Goal: Information Seeking & Learning: Check status

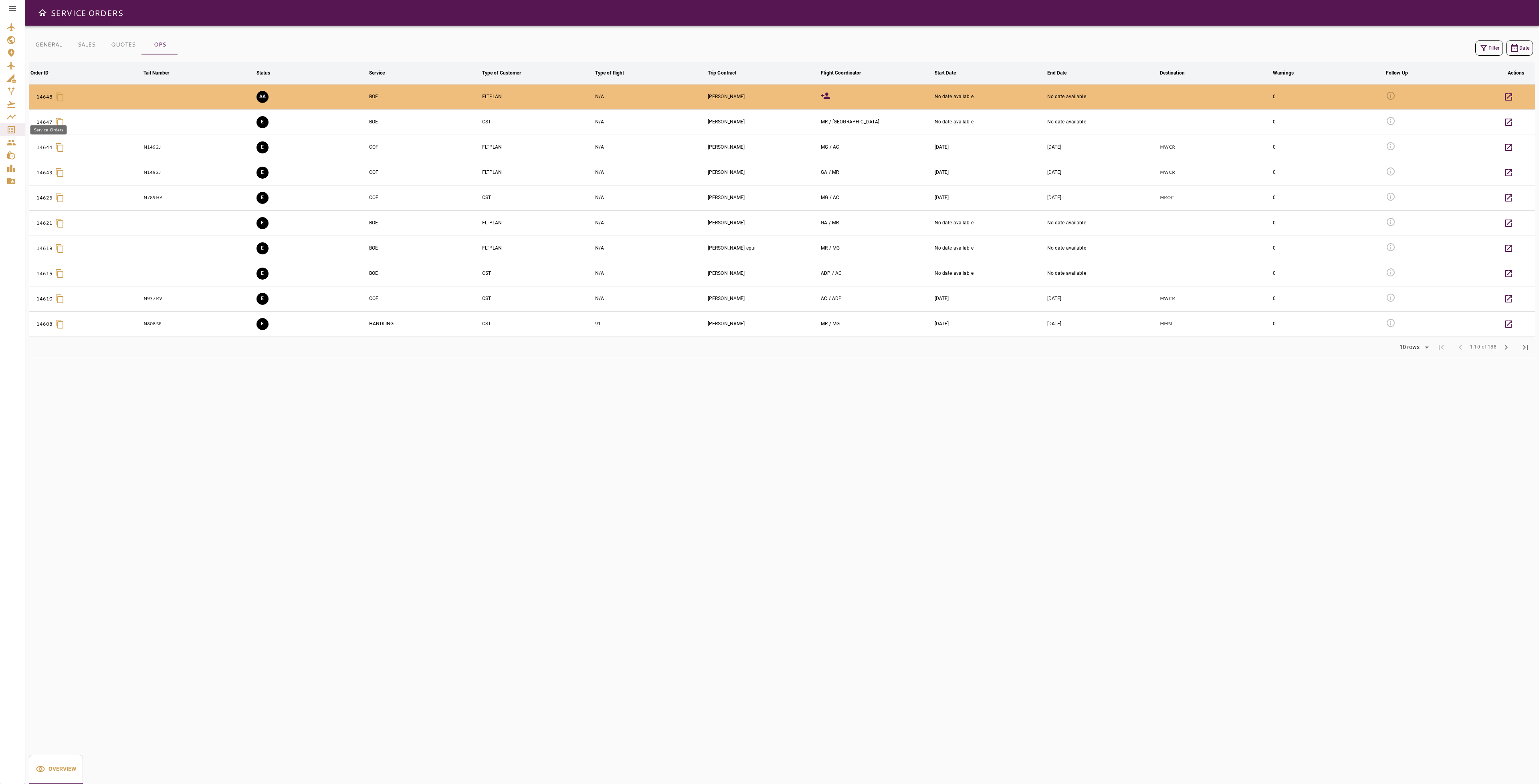
click at [7, 133] on icon "Service Orders" at bounding box center [11, 130] width 10 height 10
click at [1486, 47] on icon "button" at bounding box center [1483, 48] width 10 height 10
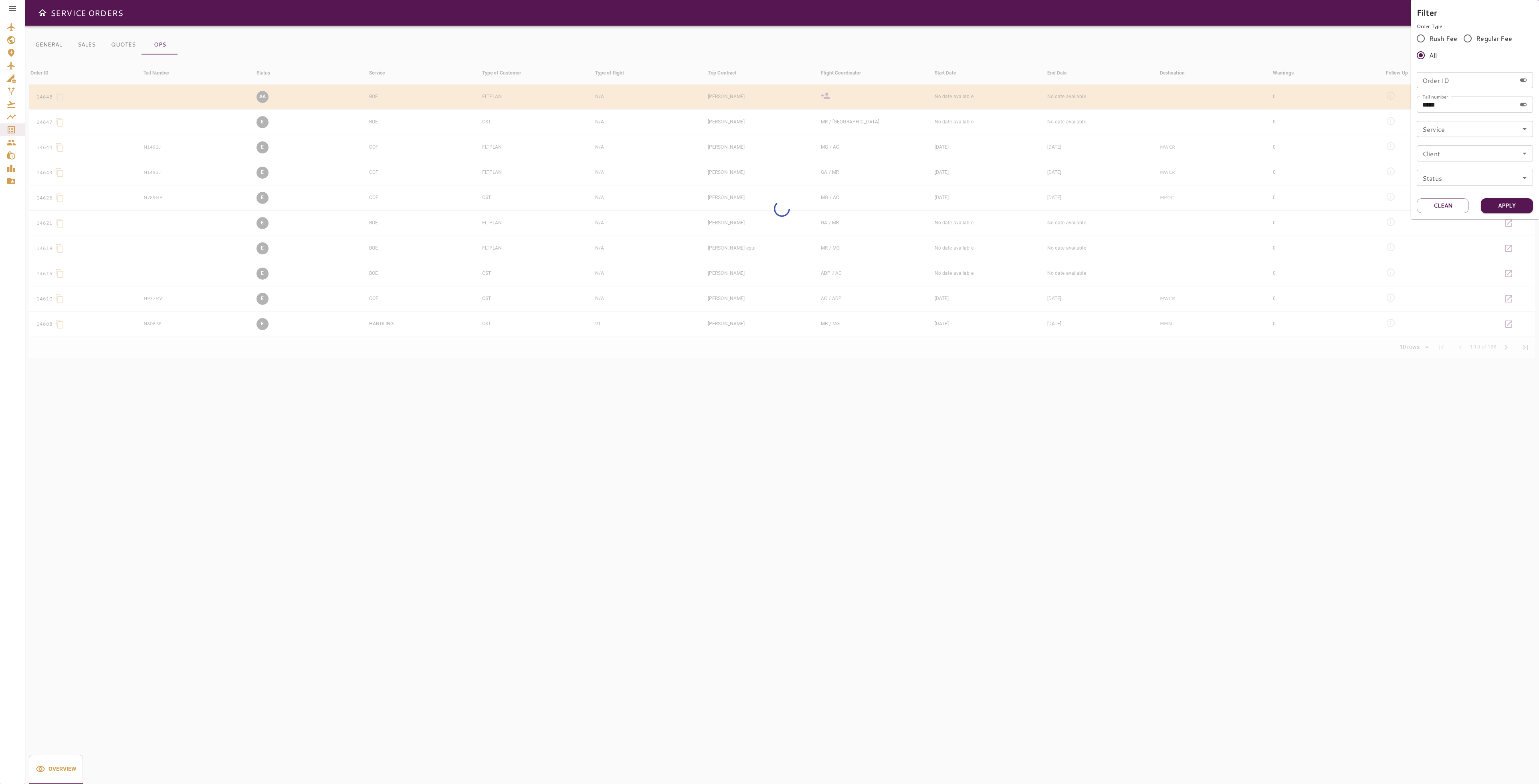
drag, startPoint x: 1436, startPoint y: 207, endPoint x: 1449, endPoint y: 186, distance: 24.7
click at [1436, 206] on button "Clean" at bounding box center [1442, 205] width 52 height 15
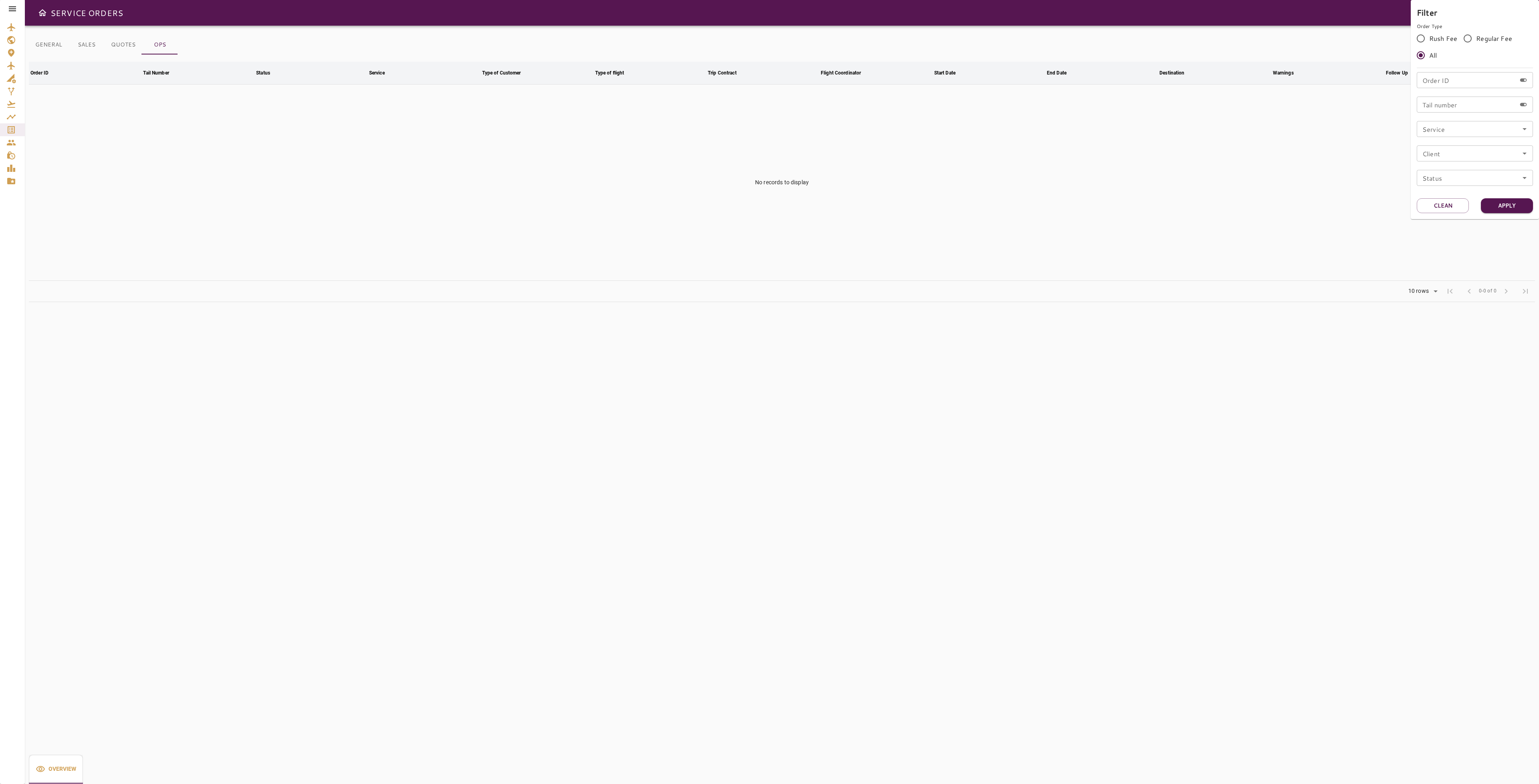
click at [1455, 78] on input "Order ID" at bounding box center [1466, 80] width 99 height 16
type input "*****"
click at [1498, 206] on button "Apply" at bounding box center [1507, 205] width 52 height 15
click at [1296, 217] on div at bounding box center [770, 392] width 1539 height 784
click at [1491, 48] on button "Filter" at bounding box center [1489, 48] width 27 height 15
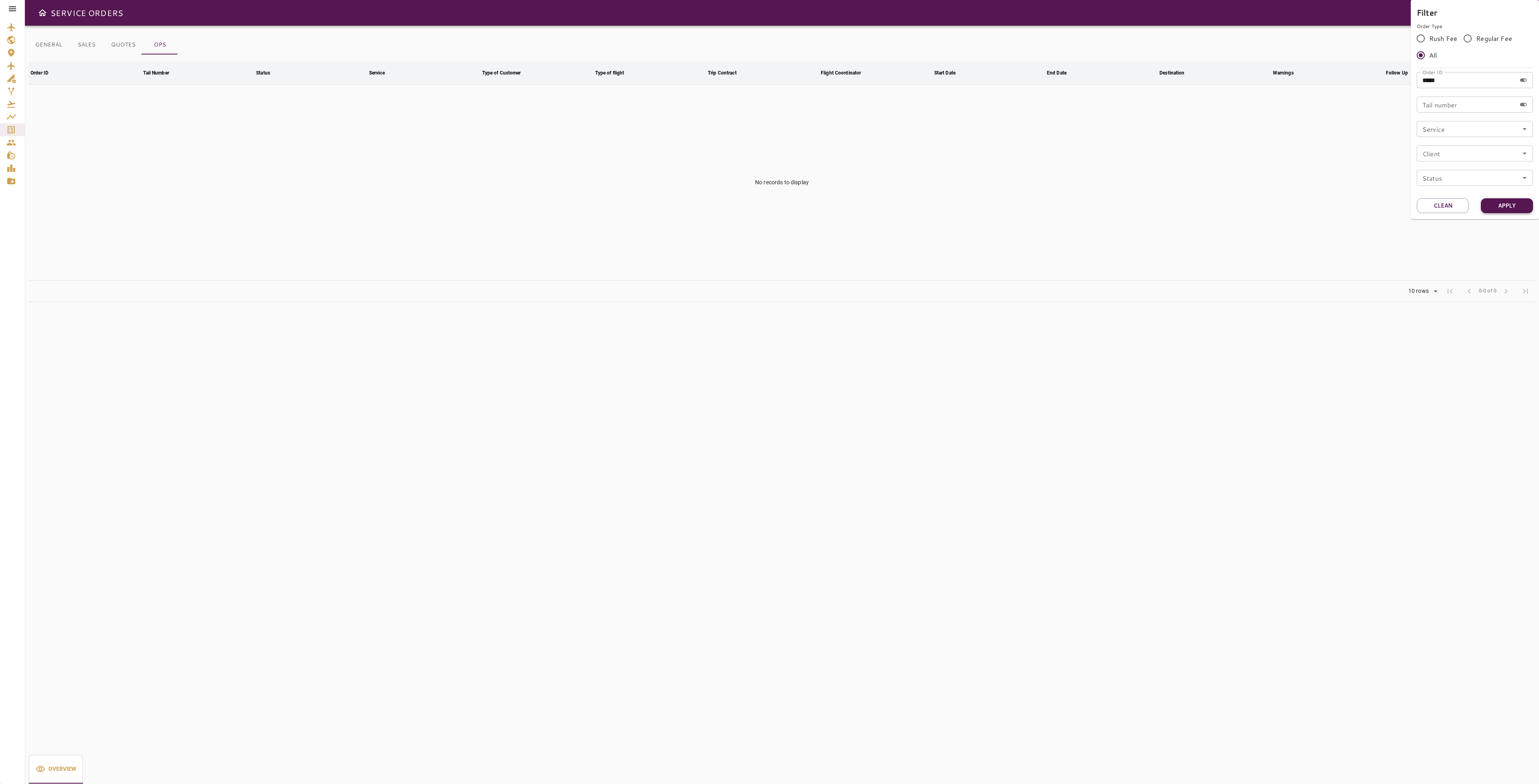
click at [1491, 210] on button "Apply" at bounding box center [1507, 205] width 52 height 15
click at [1305, 208] on div at bounding box center [770, 392] width 1539 height 784
click at [13, 132] on icon "Service Orders" at bounding box center [11, 130] width 10 height 10
drag, startPoint x: 56, startPoint y: 39, endPoint x: 65, endPoint y: 41, distance: 9.2
click at [54, 39] on button "GENERAL" at bounding box center [48, 45] width 39 height 19
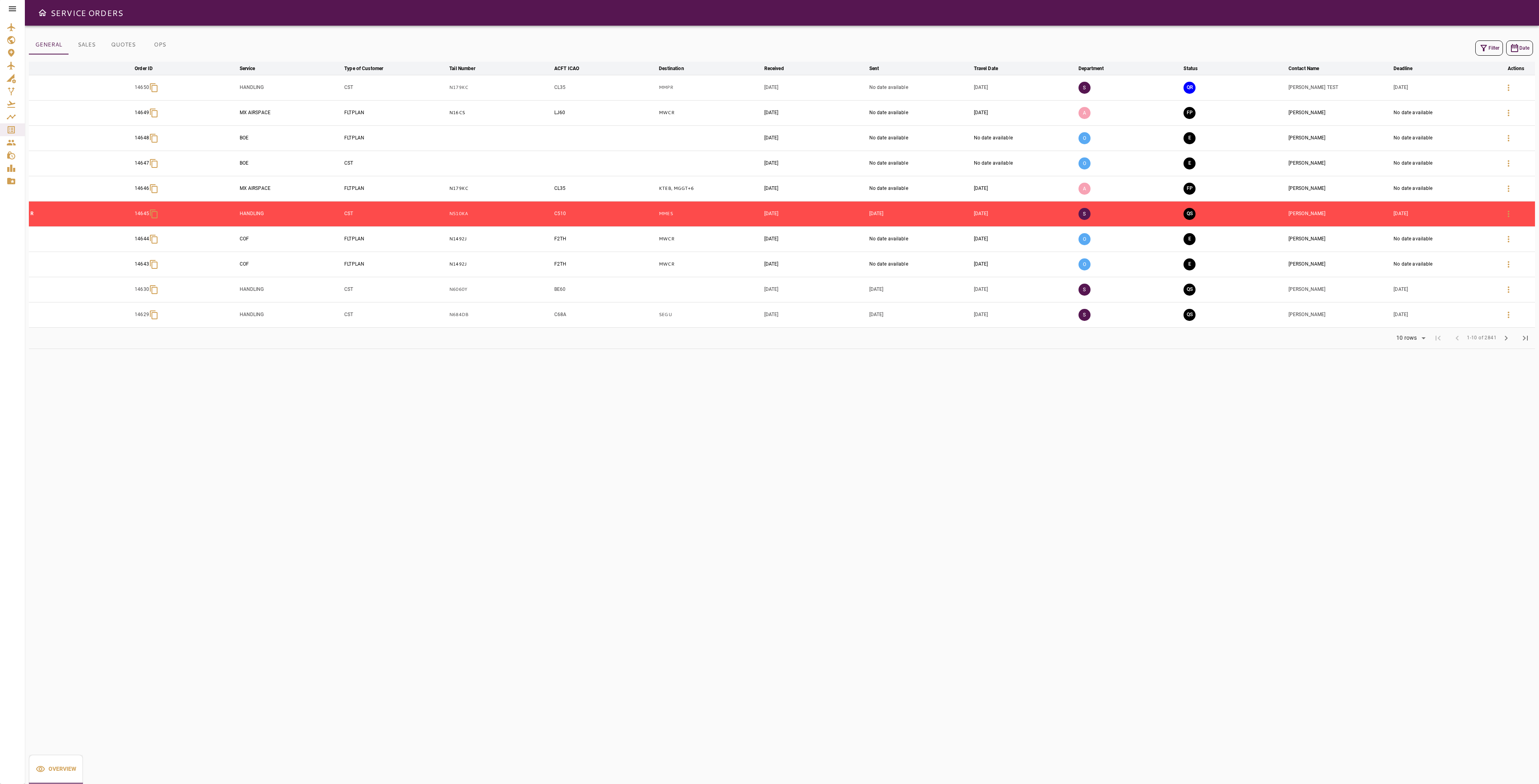
click at [1494, 47] on button "Filter" at bounding box center [1489, 48] width 27 height 15
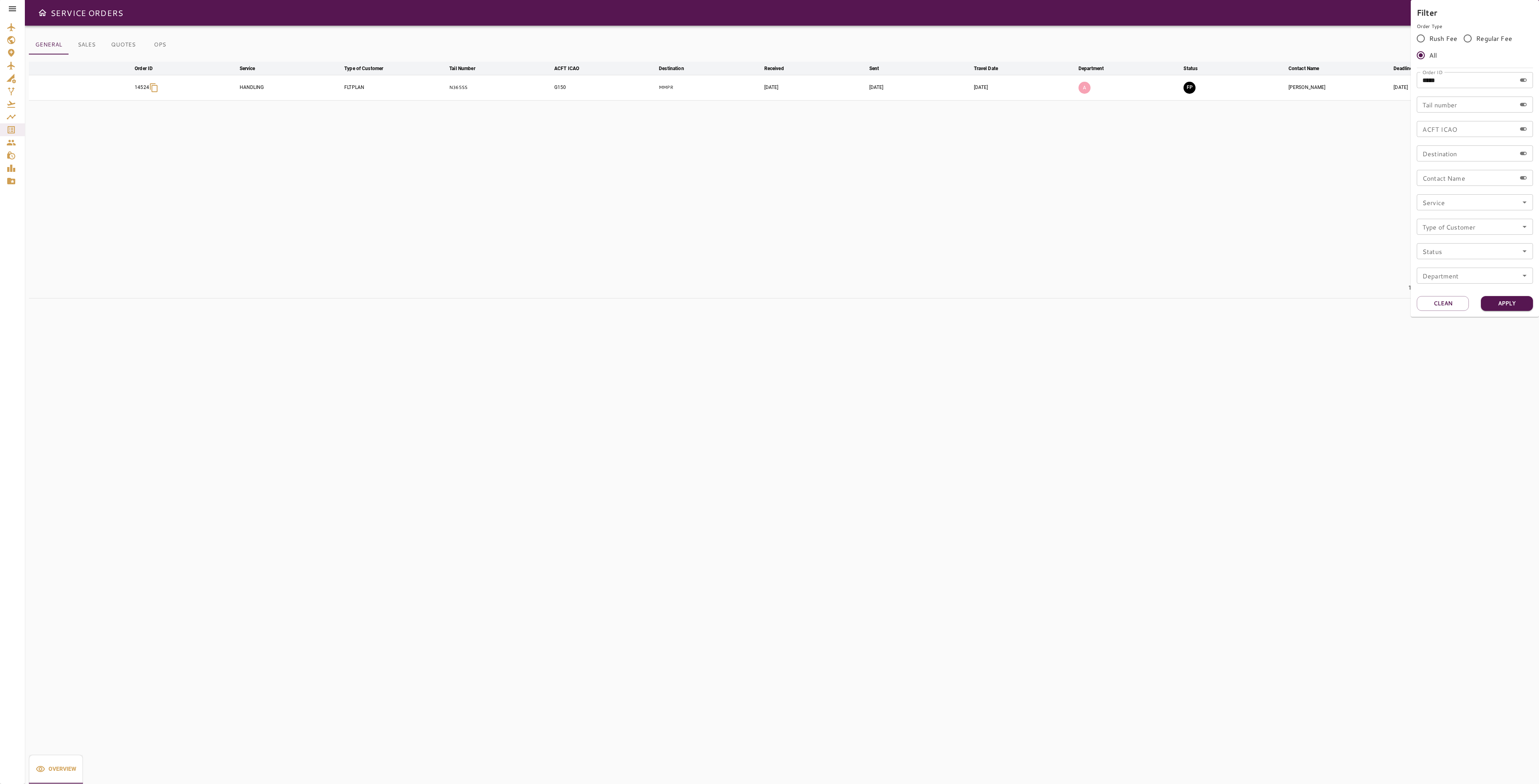
click at [1215, 279] on div at bounding box center [770, 392] width 1539 height 784
click at [1509, 90] on icon "button" at bounding box center [1509, 88] width 10 height 10
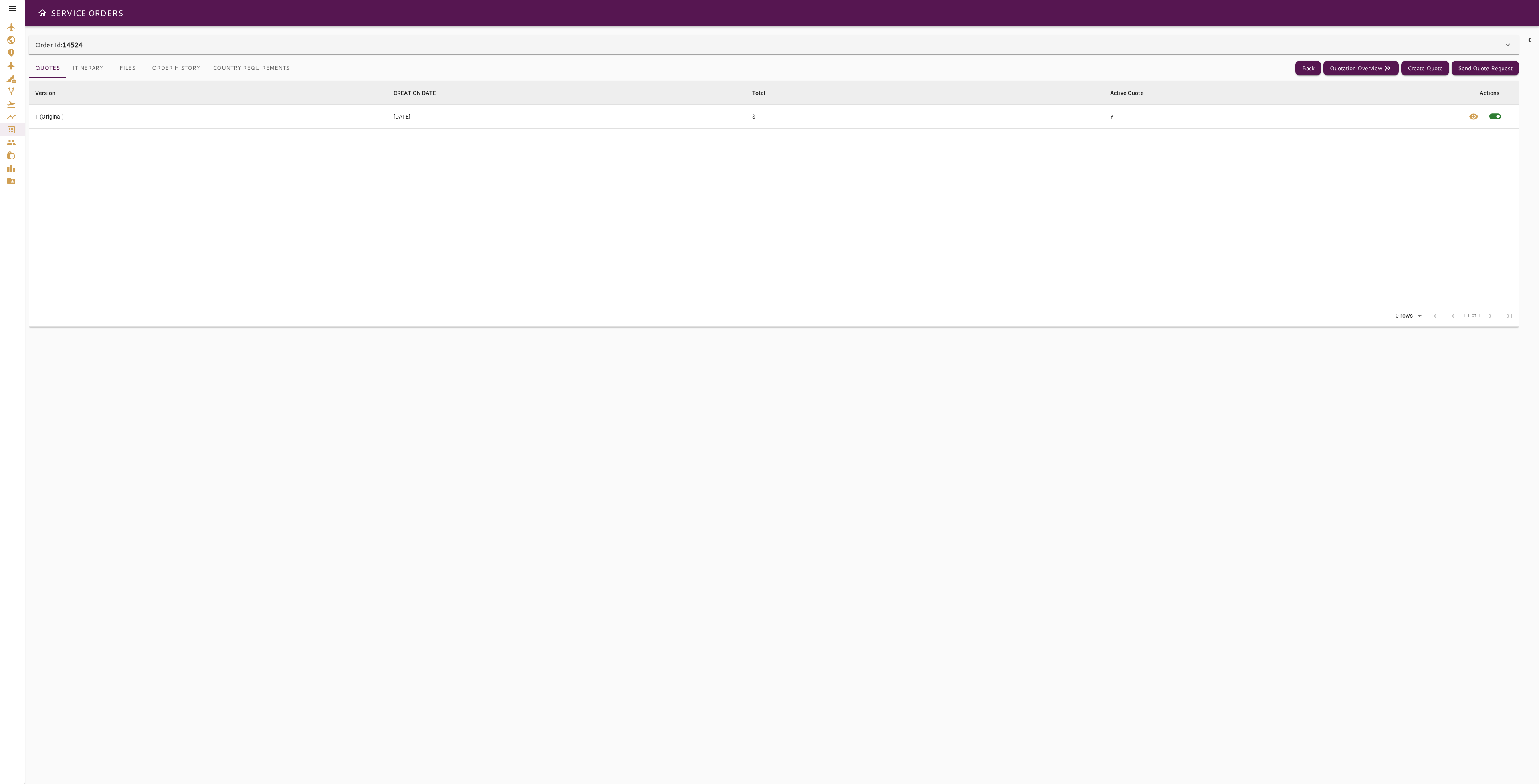
click at [1529, 39] on icon at bounding box center [1527, 40] width 7 height 5
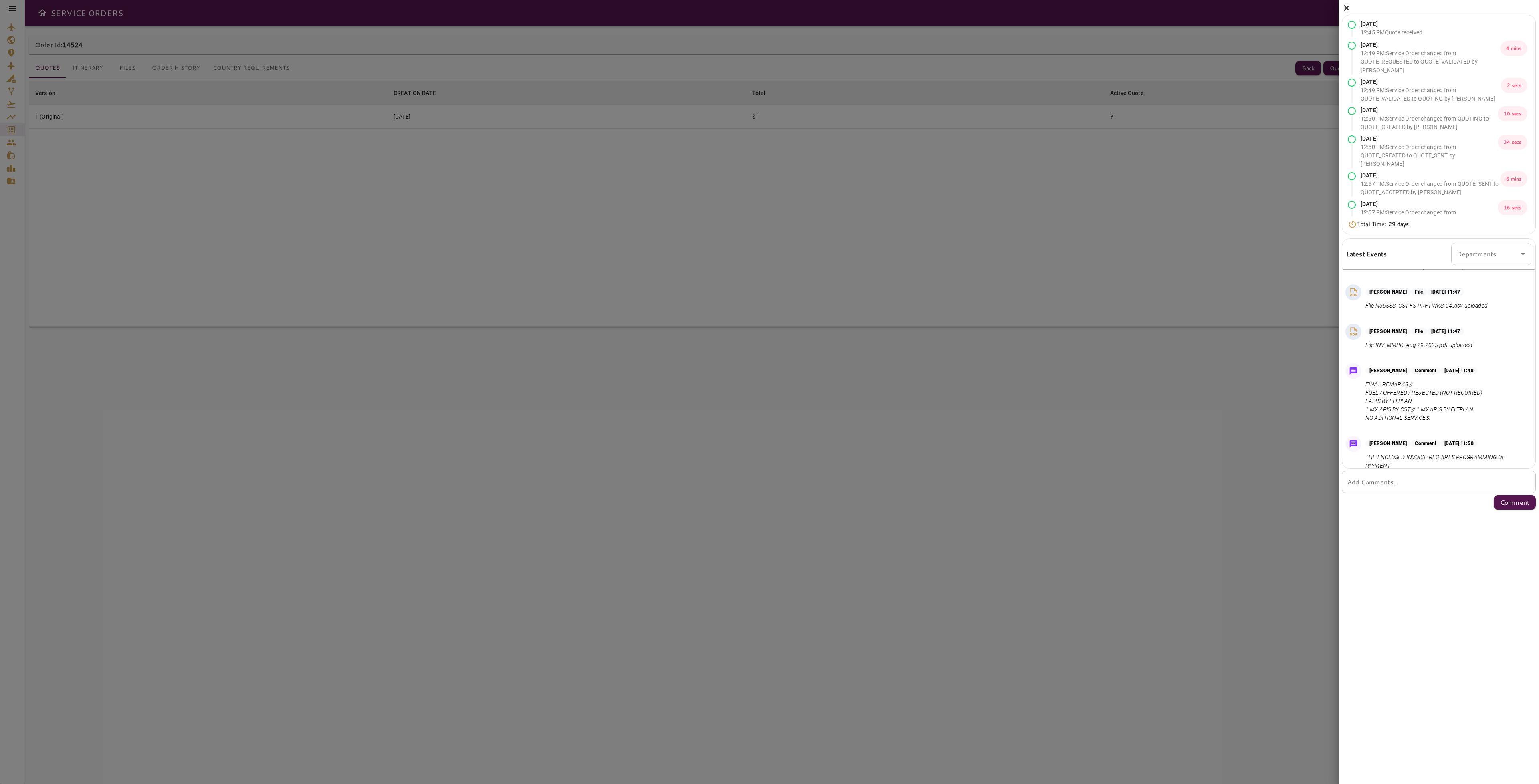
scroll to position [396, 0]
